Goal: Information Seeking & Learning: Learn about a topic

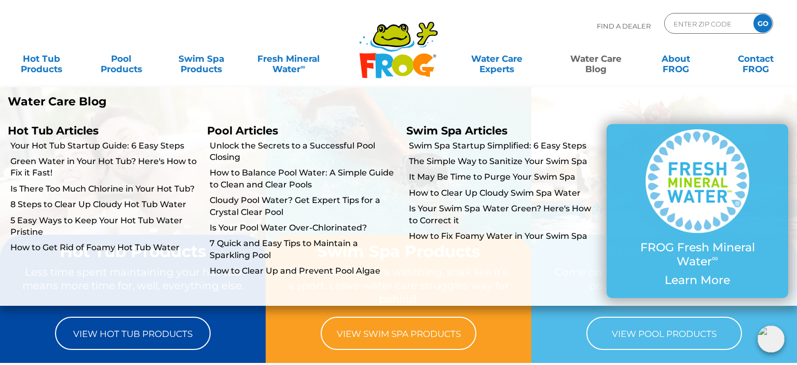
click at [588, 61] on link "Water Care Blog" at bounding box center [596, 58] width 62 height 21
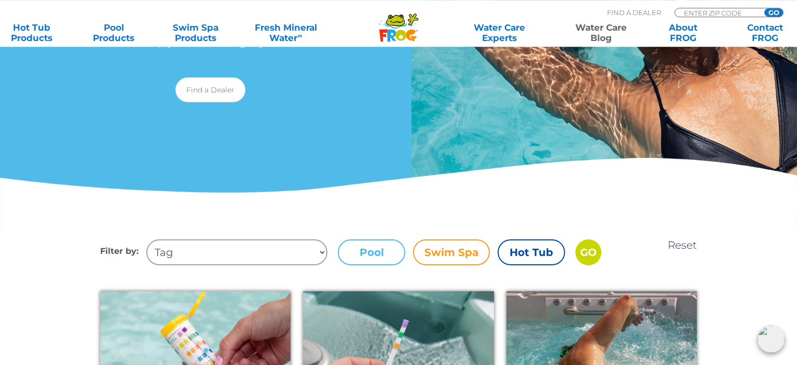
scroll to position [197, 0]
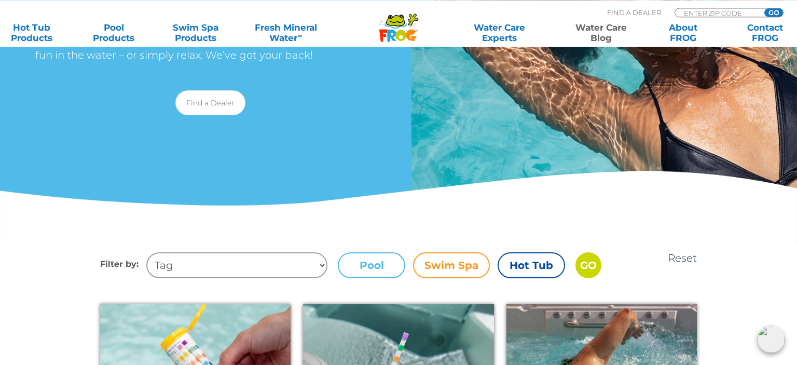
click at [146, 252] on select "Tag Fun Facts Hot Tub Green Water swim spa Tips + Tricks health benefits hydrot…" at bounding box center [236, 265] width 181 height 26
select select "foam"
click option "Foam" at bounding box center [0, 0] width 0 height 0
click at [399, 23] on icon at bounding box center [396, 20] width 18 height 10
